Goal: Task Accomplishment & Management: Manage account settings

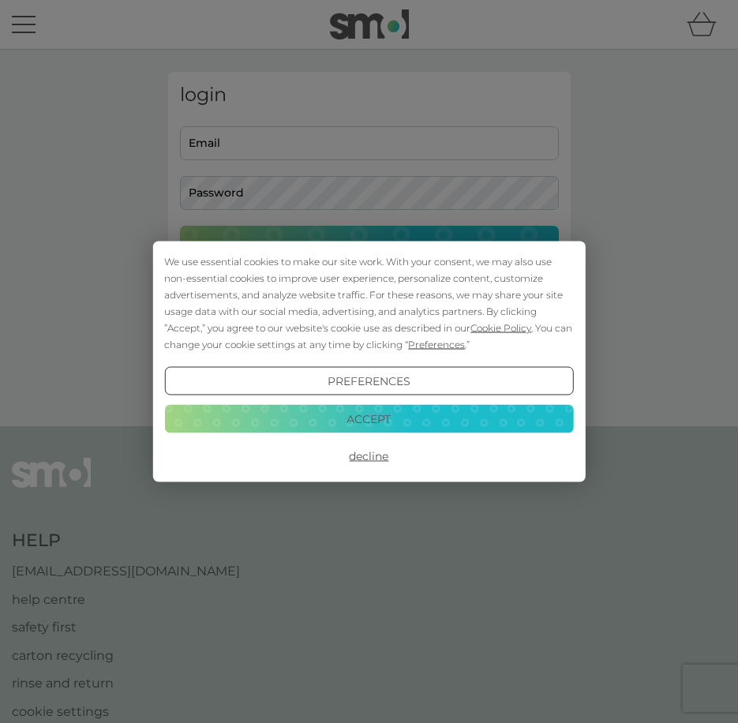
click at [377, 457] on button "Decline" at bounding box center [368, 456] width 409 height 28
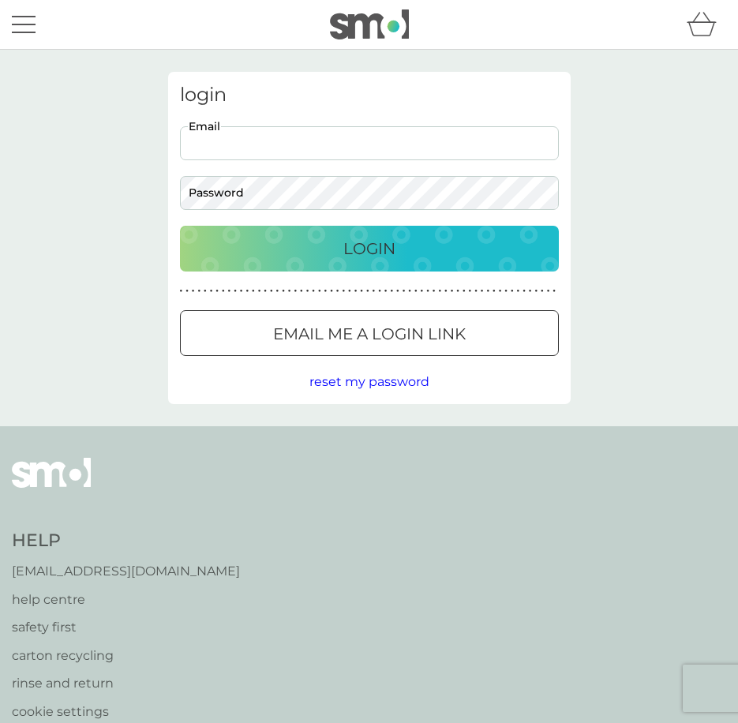
click at [308, 147] on input "Email" at bounding box center [369, 143] width 379 height 34
click at [299, 144] on input "Email" at bounding box center [369, 143] width 379 height 34
type input "[PERSON_NAME][EMAIL_ADDRESS][DOMAIN_NAME]"
click at [407, 330] on p "Email me a login link" at bounding box center [369, 333] width 193 height 25
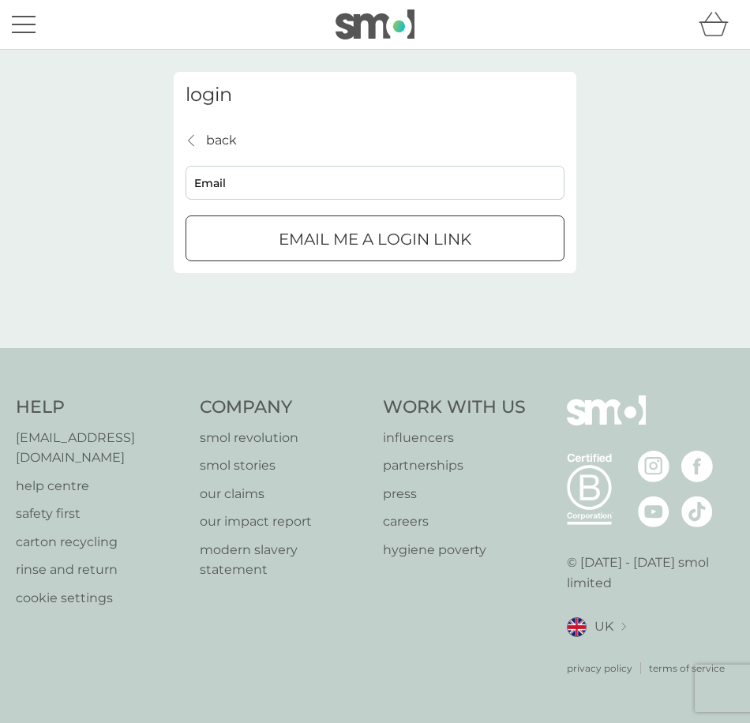
click at [277, 181] on input "Email" at bounding box center [375, 183] width 379 height 34
type input "[PERSON_NAME][EMAIL_ADDRESS][DOMAIN_NAME]"
click at [337, 242] on p "Email me a login link" at bounding box center [375, 239] width 193 height 25
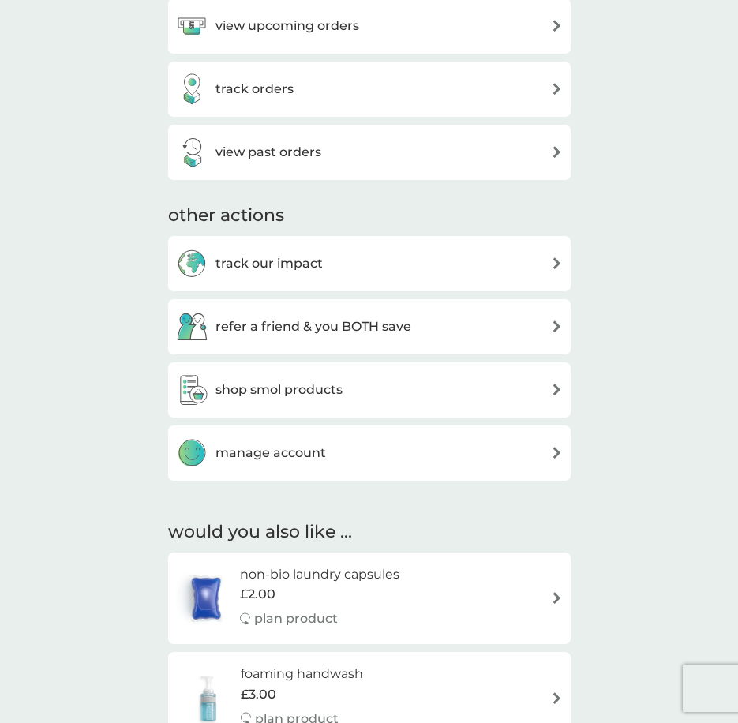
scroll to position [632, 0]
click at [293, 461] on h3 "manage account" at bounding box center [271, 452] width 111 height 21
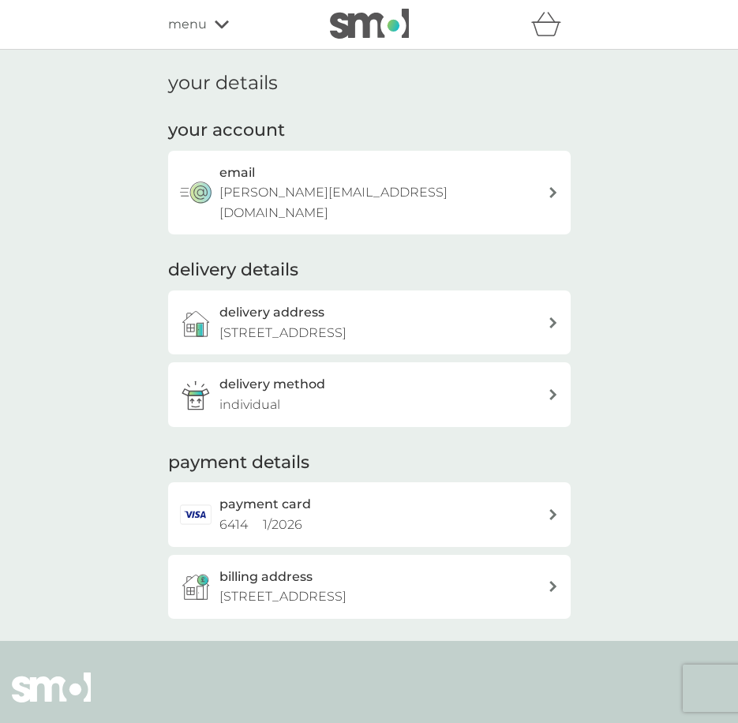
click at [347, 323] on p "[STREET_ADDRESS]" at bounding box center [282, 333] width 127 height 21
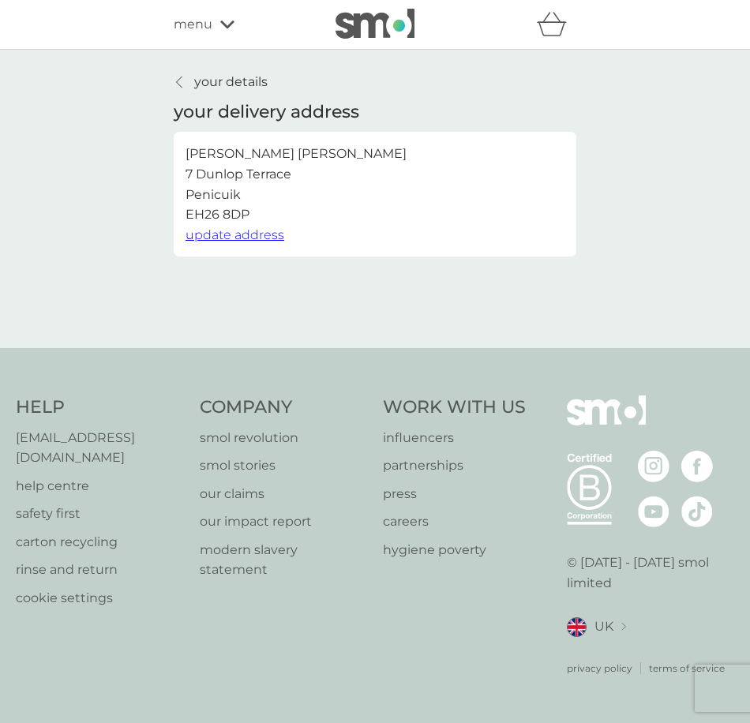
click at [257, 234] on span "update address" at bounding box center [235, 234] width 99 height 15
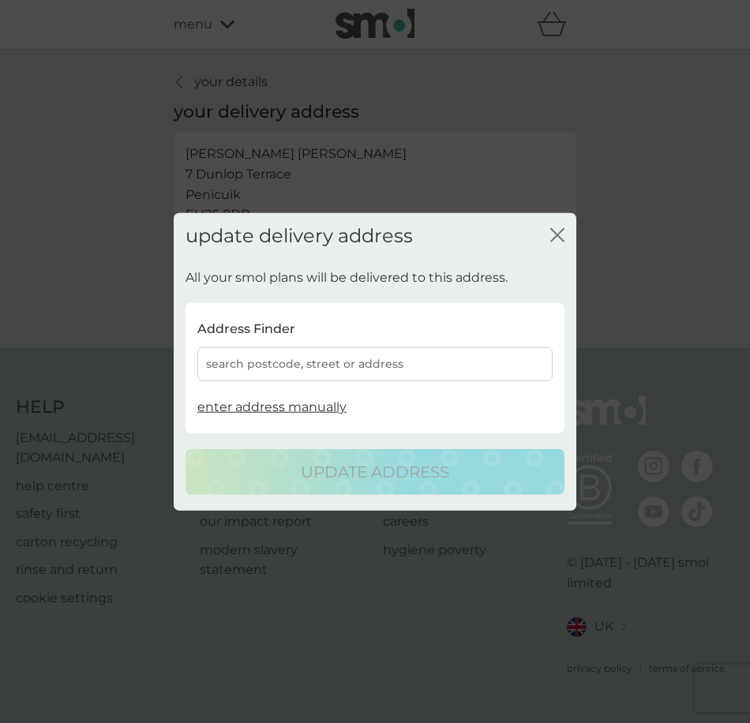
click at [312, 362] on div "search postcode, street or address" at bounding box center [374, 364] width 355 height 34
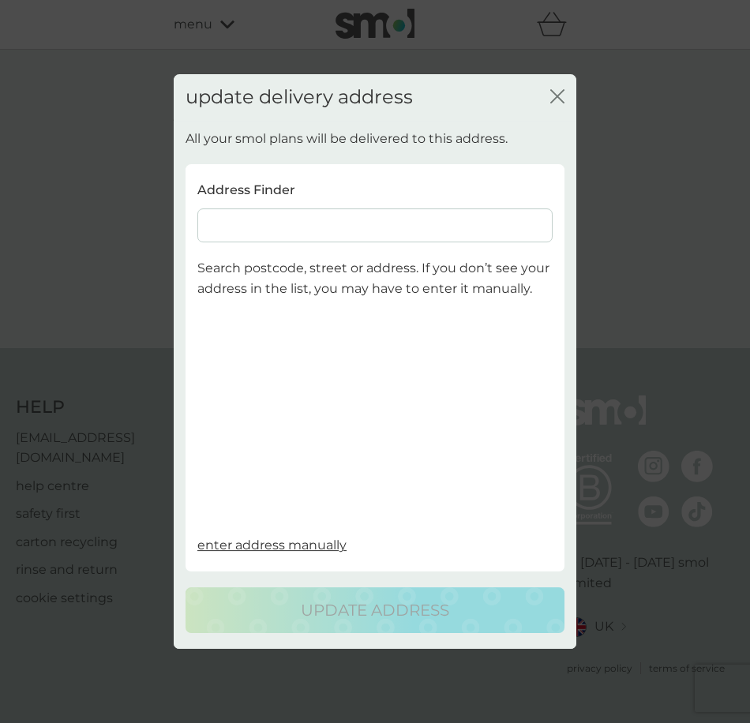
click at [292, 219] on input at bounding box center [374, 225] width 355 height 34
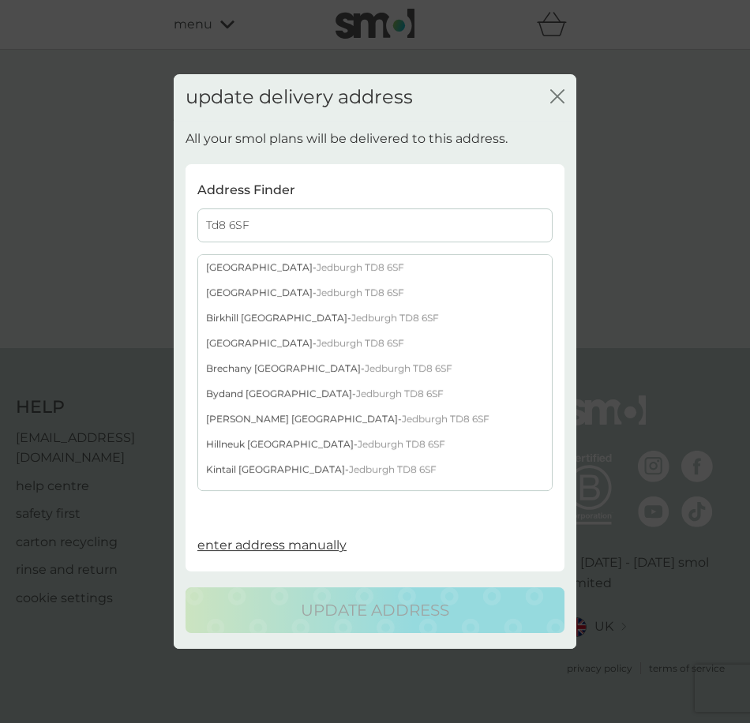
type input "Td8 6SF"
click at [318, 318] on div "[STREET_ADDRESS]" at bounding box center [375, 318] width 354 height 25
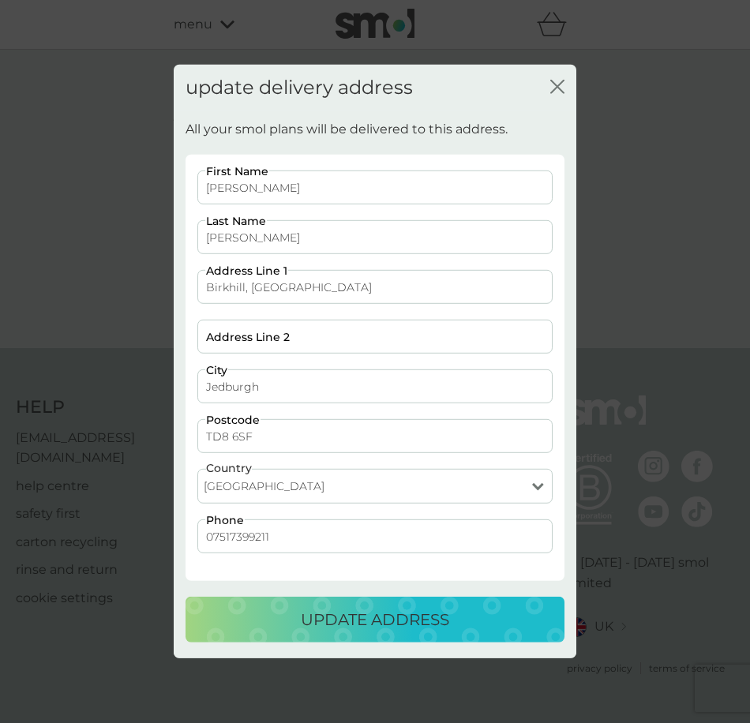
click at [385, 624] on p "update address" at bounding box center [375, 619] width 148 height 25
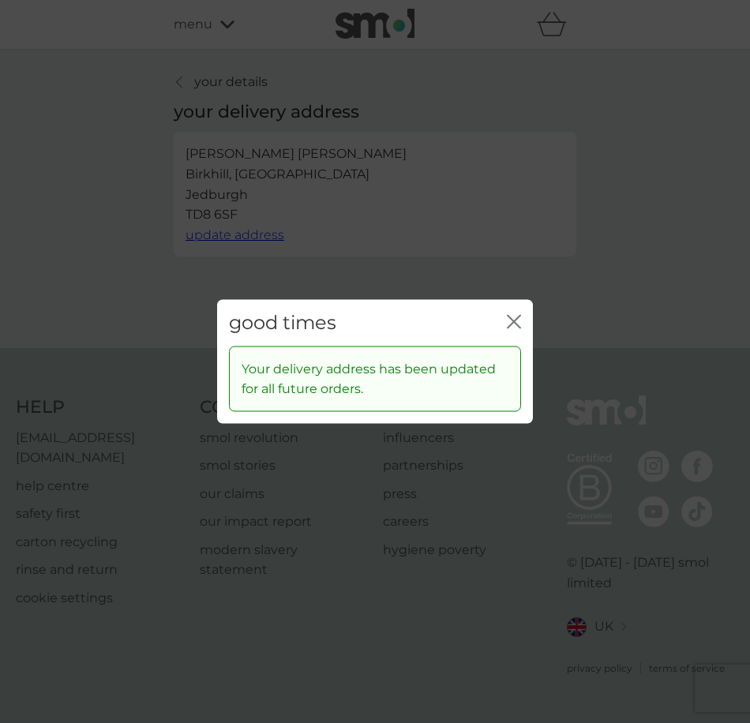
click at [515, 322] on icon "close" at bounding box center [517, 322] width 6 height 13
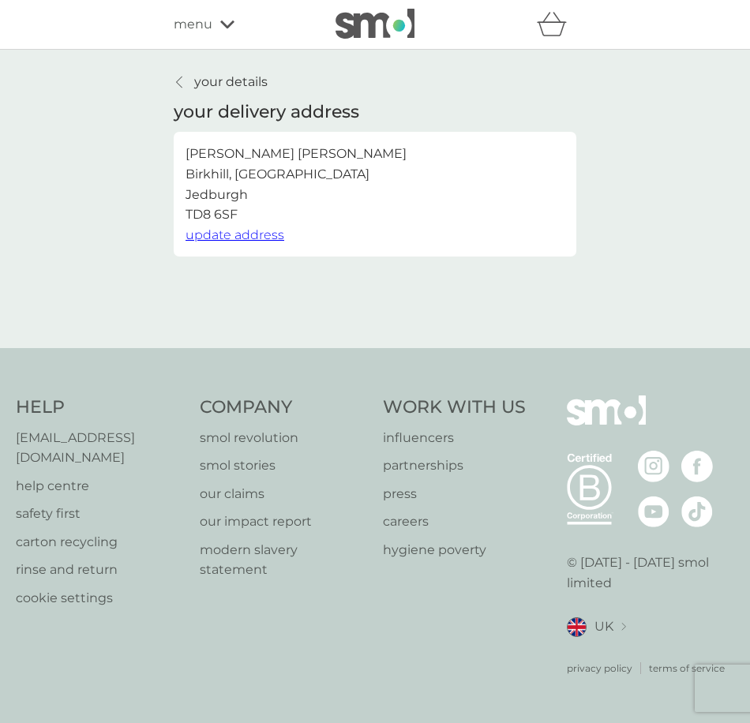
click at [180, 81] on icon at bounding box center [179, 82] width 6 height 13
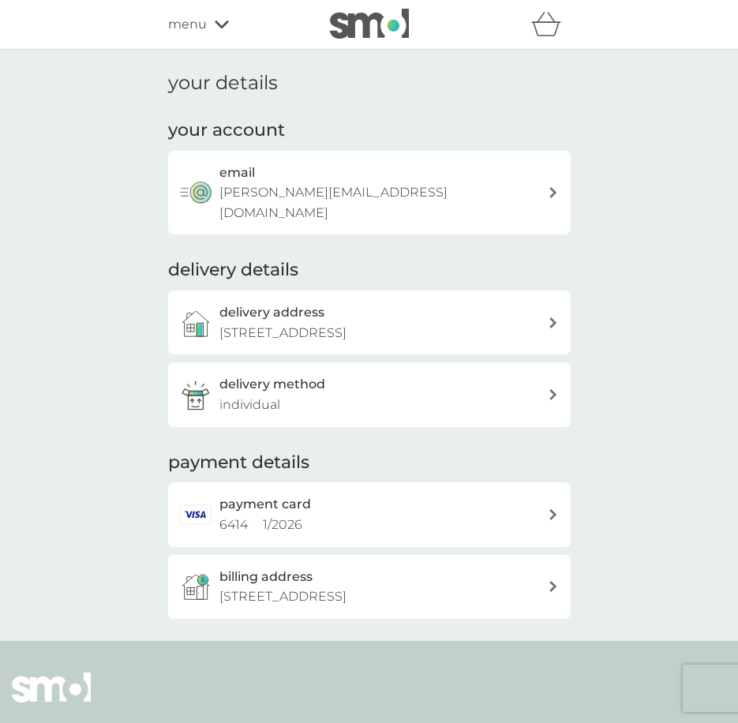
click at [357, 501] on div "payment card 6414 1 / 2026" at bounding box center [383, 514] width 328 height 40
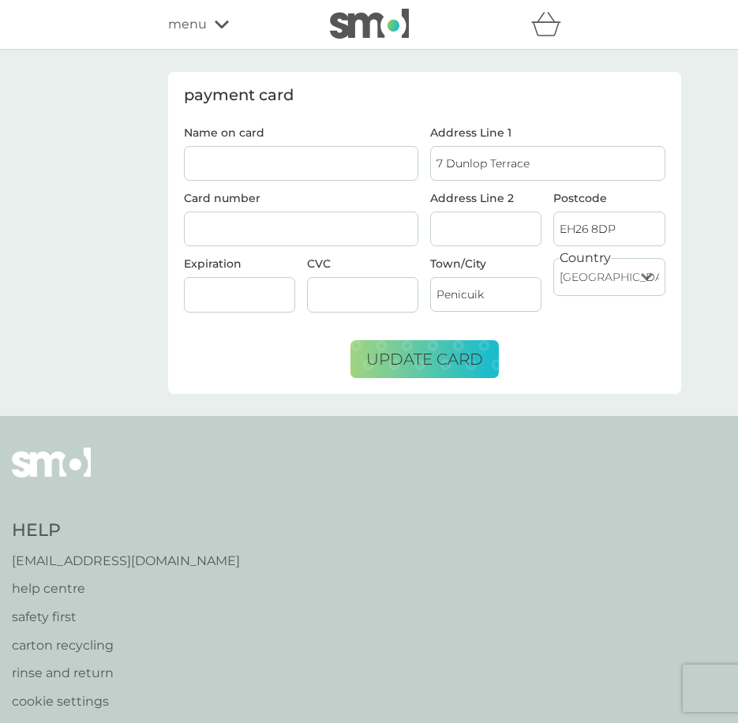
click at [262, 170] on input "Name on card" at bounding box center [301, 163] width 235 height 35
type input "[PERSON_NAME]"
click at [451, 358] on span "update card" at bounding box center [424, 359] width 117 height 19
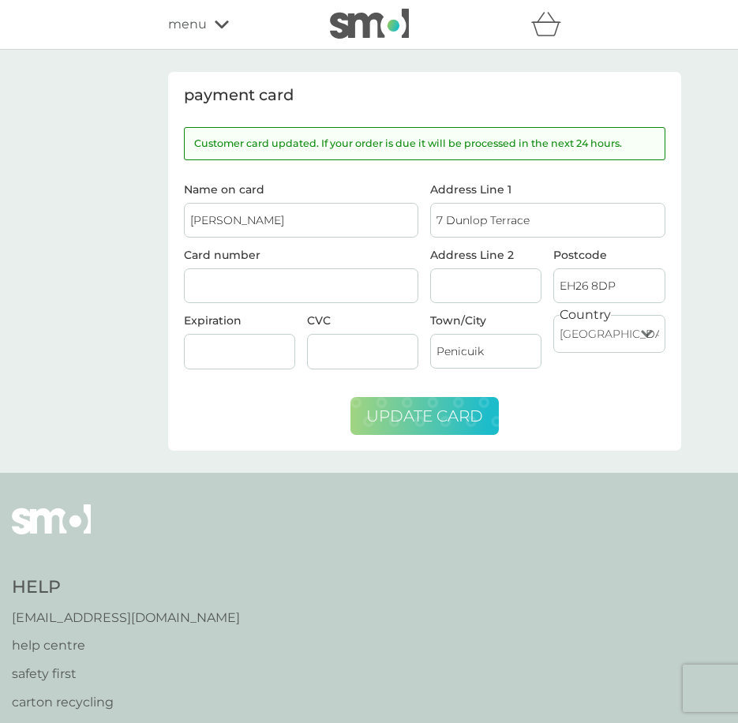
click at [196, 21] on span "menu" at bounding box center [187, 24] width 39 height 21
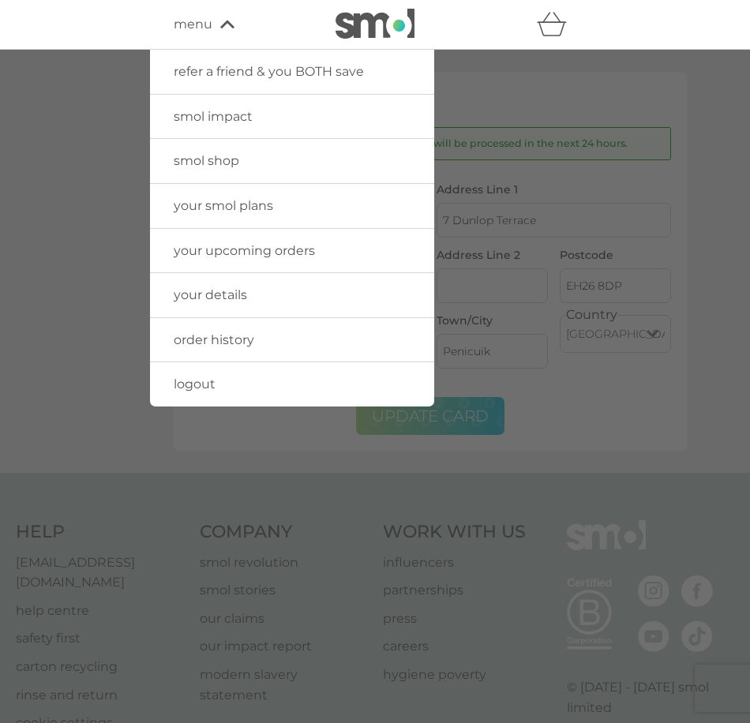
click at [658, 95] on div at bounding box center [375, 411] width 750 height 723
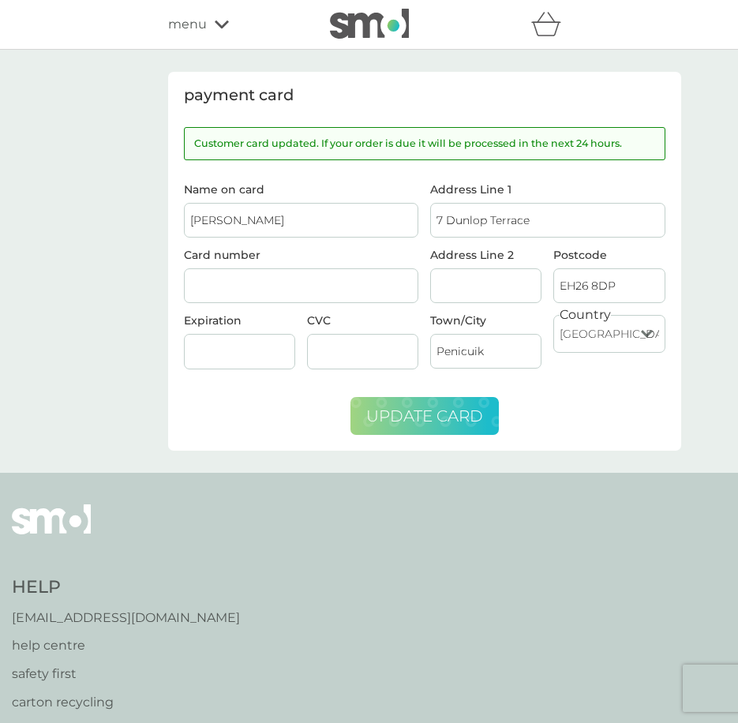
click at [399, 35] on img at bounding box center [369, 24] width 79 height 30
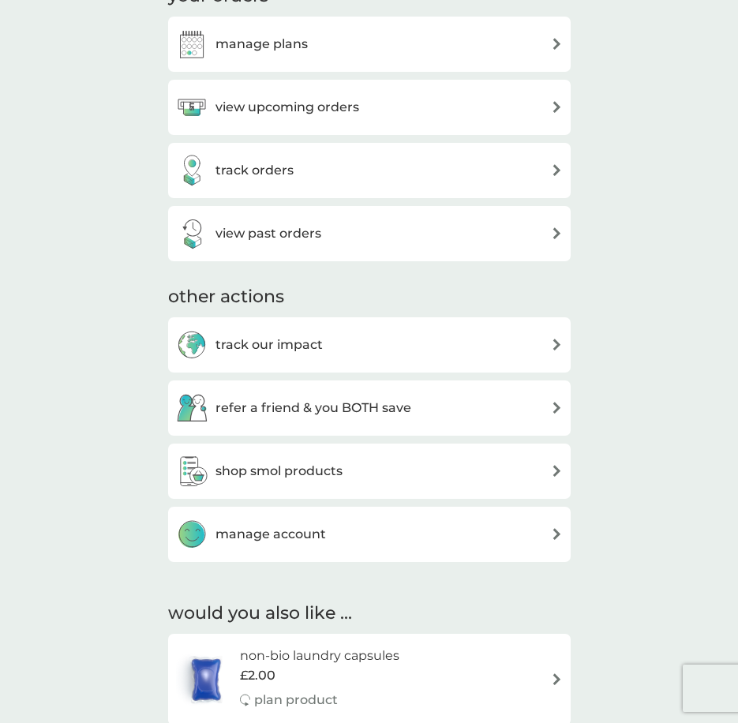
scroll to position [553, 0]
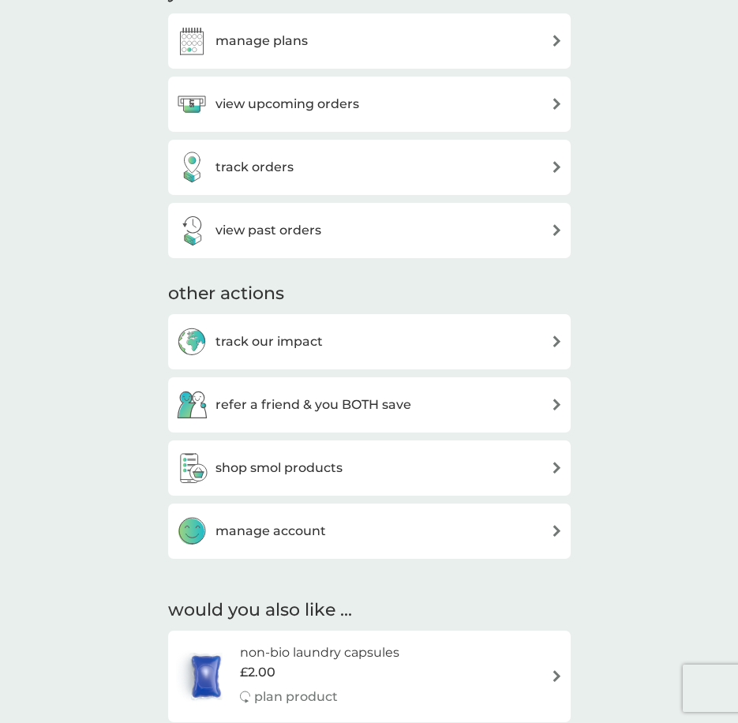
click at [313, 521] on h3 "manage account" at bounding box center [271, 531] width 111 height 21
